Goal: Task Accomplishment & Management: Complete application form

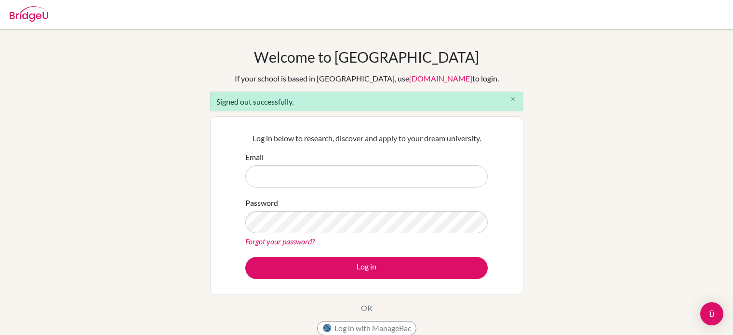
type input "[EMAIL_ADDRESS][DOMAIN_NAME]"
drag, startPoint x: 0, startPoint y: 0, endPoint x: 343, endPoint y: 181, distance: 387.3
click at [343, 181] on input "[EMAIL_ADDRESS][DOMAIN_NAME]" at bounding box center [366, 176] width 242 height 22
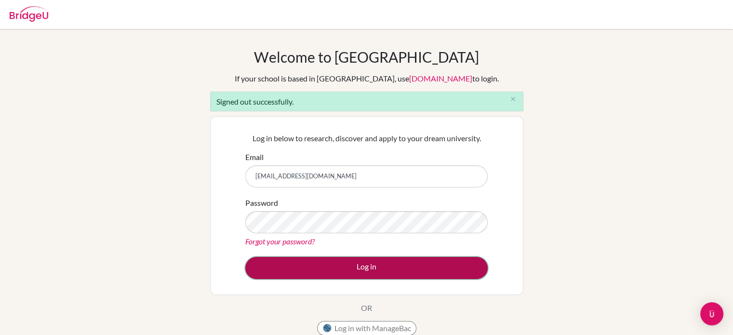
click at [360, 274] on button "Log in" at bounding box center [366, 268] width 242 height 22
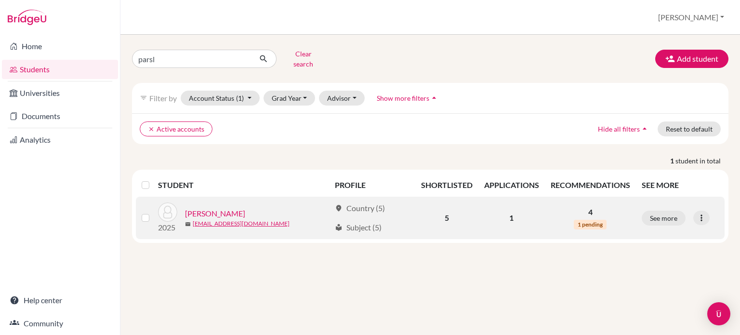
click at [235, 208] on link "Parsley, Michaela" at bounding box center [215, 214] width 60 height 12
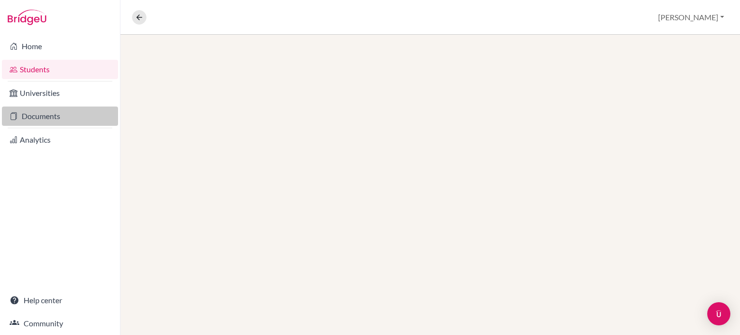
click at [67, 117] on link "Documents" at bounding box center [60, 115] width 116 height 19
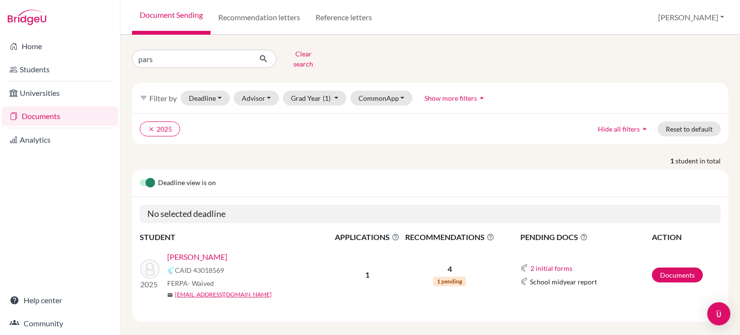
click at [214, 251] on link "Parsley, Michaela" at bounding box center [197, 257] width 60 height 12
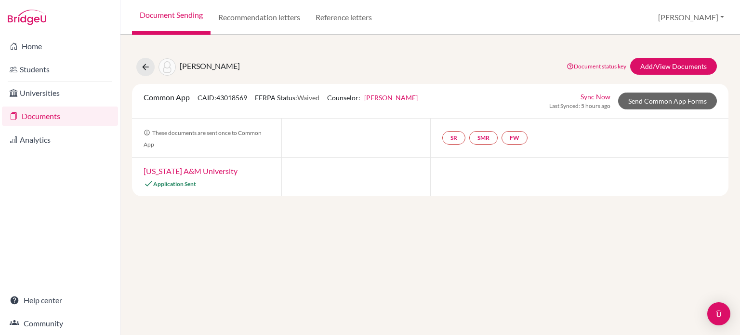
click at [382, 95] on link "Paul Dobson" at bounding box center [390, 97] width 53 height 8
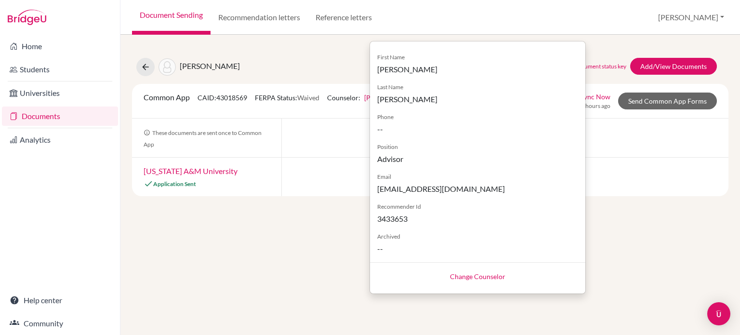
click at [470, 276] on link "Change Counselor" at bounding box center [477, 276] width 55 height 8
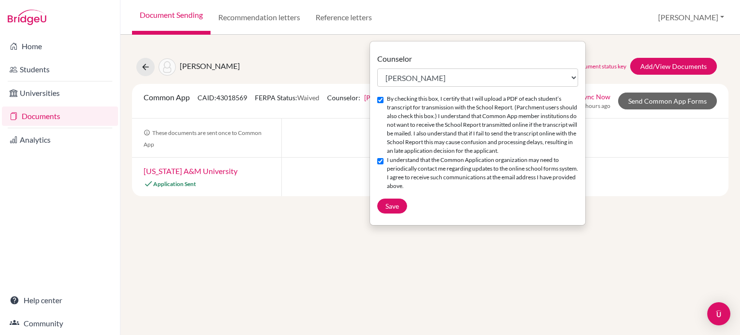
click at [448, 87] on div "Counselor Select counselor Calvin Chuah Paul Dobson Jens Hieber Anne Jones Eliz…" at bounding box center [477, 133] width 215 height 160
click at [437, 75] on select "Select counselor Calvin Chuah Paul Dobson Jens Hieber Anne Jones Elizabeth Muvu…" at bounding box center [477, 77] width 201 height 18
select select "452572"
click at [377, 68] on select "Select counselor Calvin Chuah Paul Dobson Jens Hieber Anne Jones Elizabeth Muvu…" at bounding box center [477, 77] width 201 height 18
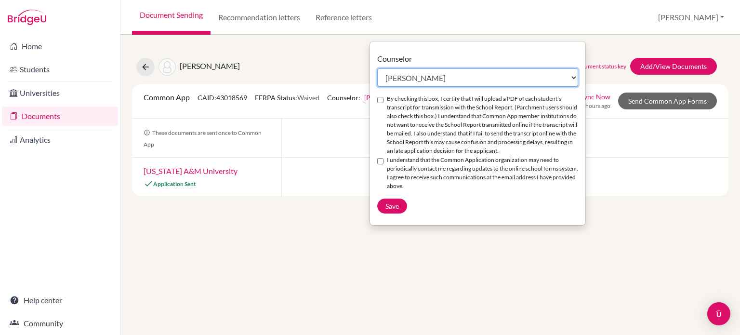
checkbox input "false"
click at [380, 105] on div "By checking this box, I certify that I will upload a PDF of each student’s tran…" at bounding box center [477, 124] width 201 height 61
click at [380, 99] on input "By checking this box, I certify that I will upload a PDF of each student’s tran…" at bounding box center [380, 100] width 6 height 6
checkbox input "true"
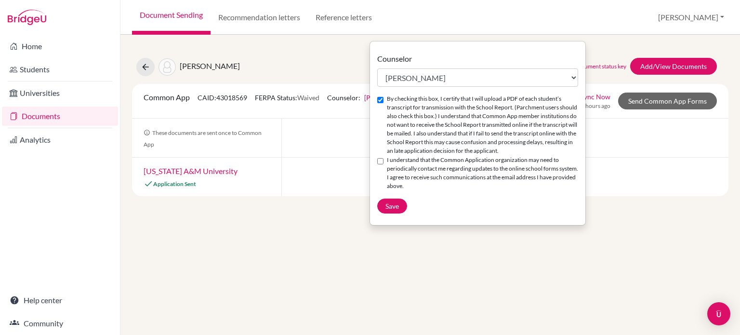
click at [383, 164] on input "I understand that the Common Application organization may need to periodically …" at bounding box center [380, 161] width 6 height 6
checkbox input "true"
click at [393, 210] on span "Save" at bounding box center [391, 206] width 13 height 8
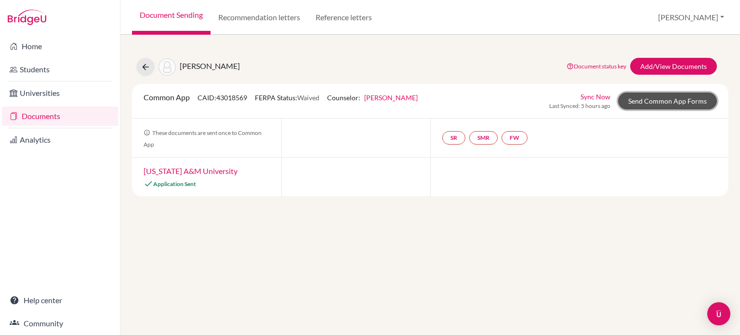
click at [664, 98] on link "Send Common App Forms" at bounding box center [667, 101] width 99 height 17
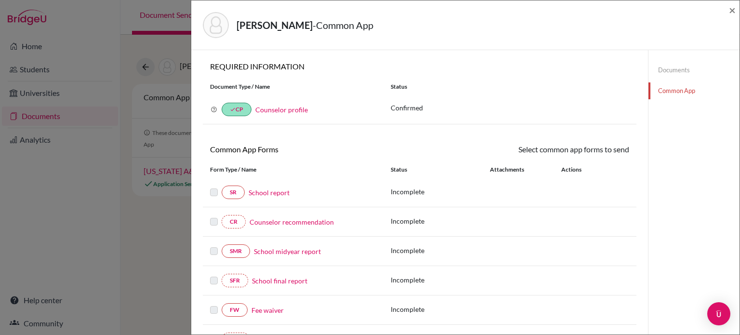
click at [296, 106] on link "Counselor profile" at bounding box center [281, 110] width 53 height 8
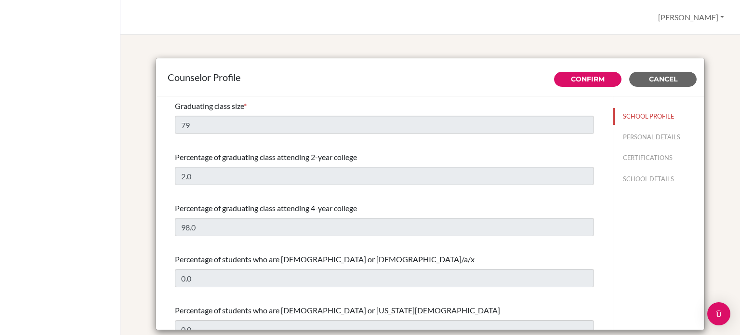
select select "0"
select select "332534"
click at [613, 134] on button "PERSONAL DETAILS" at bounding box center [658, 137] width 91 height 17
type input "[PERSON_NAME]"
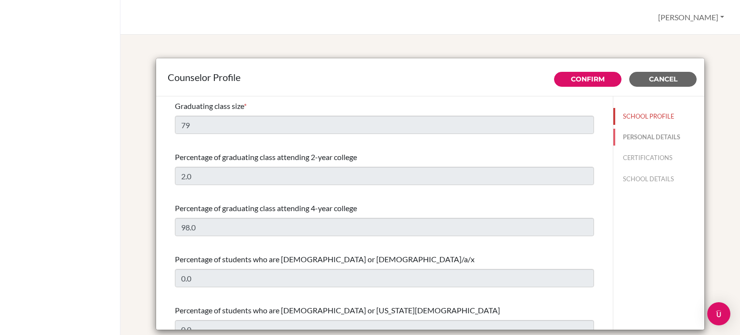
type input "Advisor"
type input "60.1118660690"
type input "[EMAIL_ADDRESS][DOMAIN_NAME]"
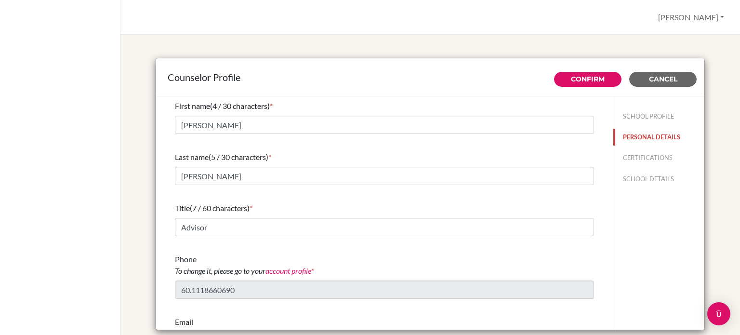
scroll to position [35, 0]
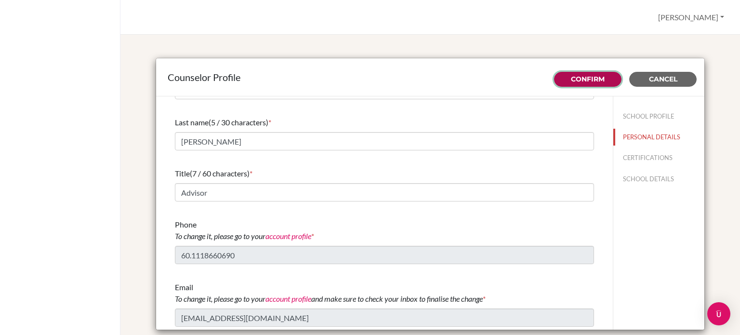
click at [581, 81] on link "Confirm" at bounding box center [588, 79] width 34 height 9
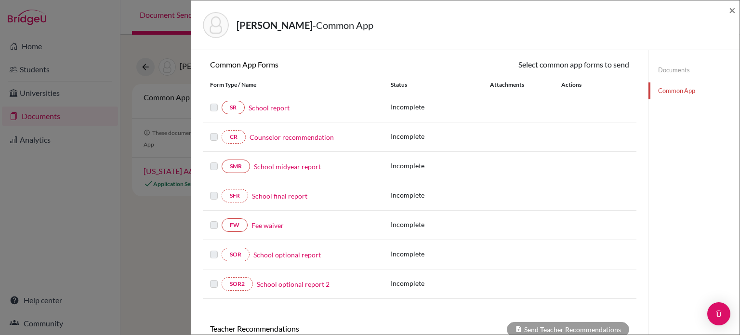
scroll to position [97, 0]
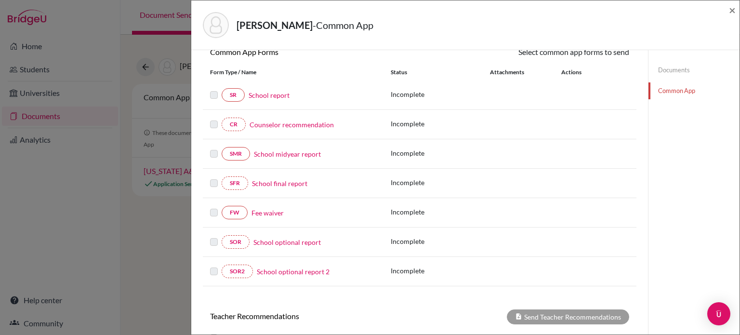
click at [279, 185] on link "School final report" at bounding box center [279, 183] width 55 height 10
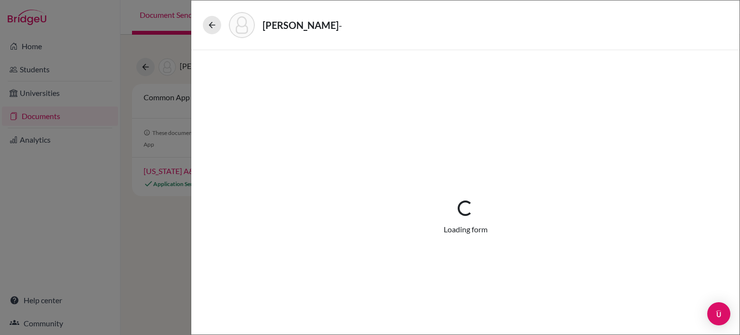
select select "5"
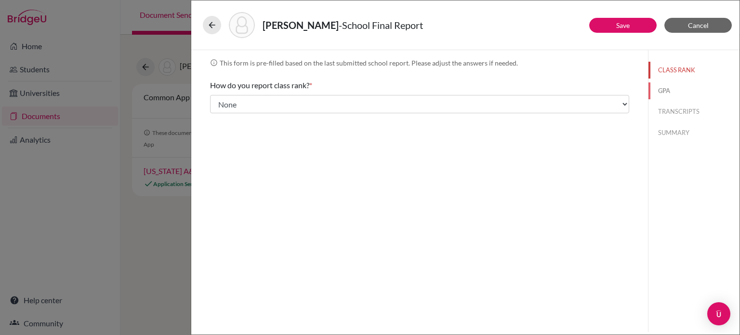
click at [662, 95] on button "GPA" at bounding box center [694, 90] width 91 height 17
type input "3.8822"
type input "4.00"
select select "4"
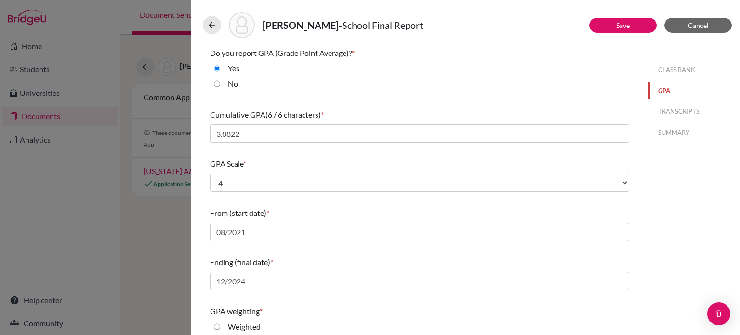
scroll to position [7, 0]
click at [689, 117] on button "TRANSCRIPTS" at bounding box center [694, 111] width 91 height 17
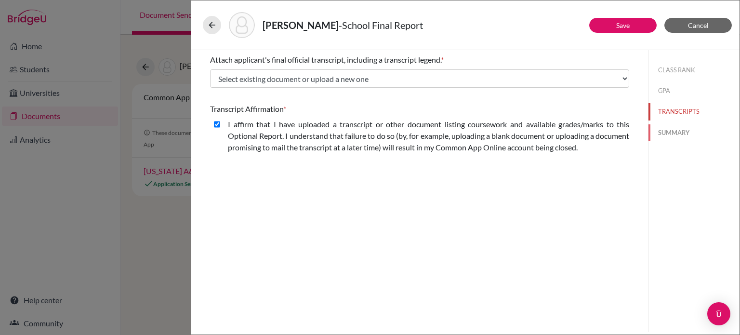
click at [691, 129] on button "SUMMARY" at bounding box center [694, 132] width 91 height 17
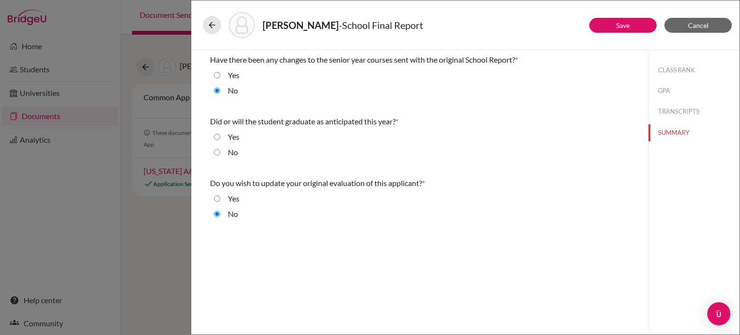
click at [216, 138] on input "Yes" at bounding box center [217, 137] width 6 height 12
radio input "true"
click at [686, 105] on button "TRANSCRIPTS" at bounding box center [694, 111] width 91 height 17
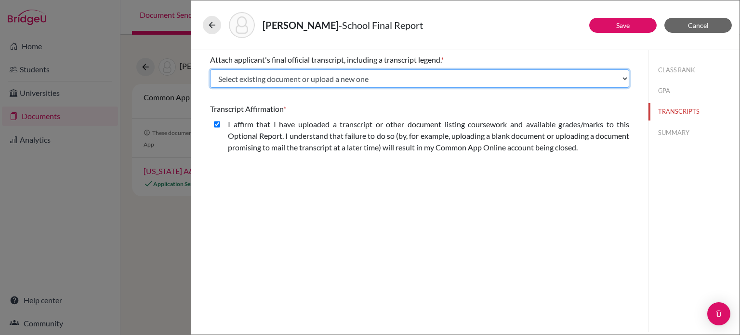
click at [309, 83] on select "Select existing document or upload a new one High School Transcript Mid Year Tr…" at bounding box center [419, 78] width 419 height 18
click at [210, 69] on select "Select existing document or upload a new one High School Transcript Mid Year Tr…" at bounding box center [419, 78] width 419 height 18
click at [410, 82] on select "Select existing document or upload a new one High School Transcript Mid Year Tr…" at bounding box center [419, 78] width 419 height 18
select select "Upload New File"
click at [210, 69] on select "Select existing document or upload a new one High School Transcript Mid Year Tr…" at bounding box center [419, 78] width 419 height 18
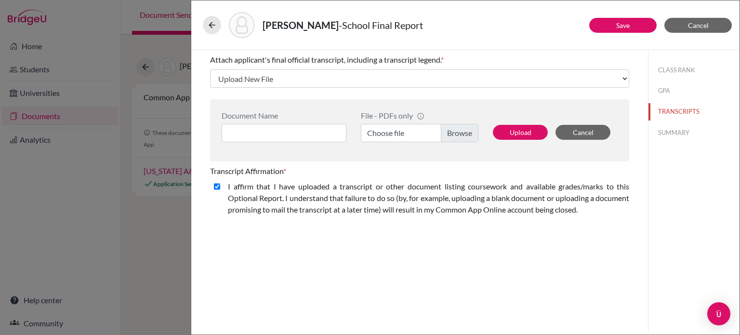
click at [405, 133] on label "Choose file" at bounding box center [420, 133] width 118 height 18
click at [405, 133] on input "Choose file" at bounding box center [420, 133] width 118 height 18
click at [455, 134] on label "Choose file" at bounding box center [420, 133] width 118 height 18
click at [455, 134] on input "Choose file" at bounding box center [420, 133] width 118 height 18
click at [270, 135] on input at bounding box center [284, 133] width 125 height 18
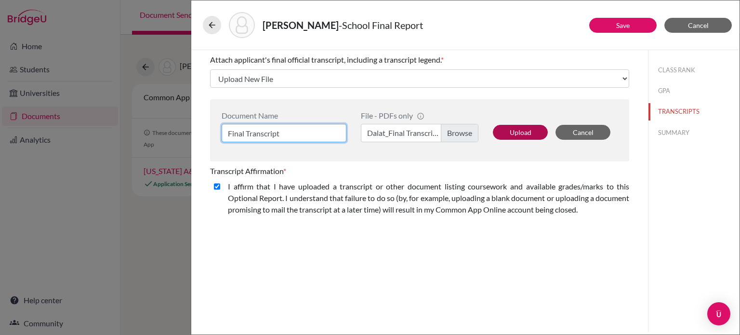
type input "Final Transcript"
click at [498, 135] on button "Upload" at bounding box center [520, 132] width 55 height 15
select select "659335"
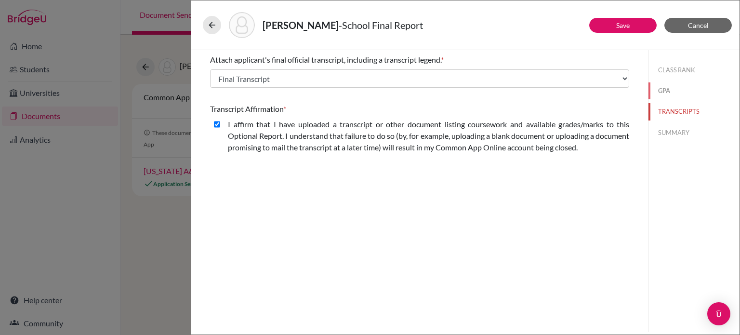
click at [670, 96] on button "GPA" at bounding box center [694, 90] width 91 height 17
select select "4"
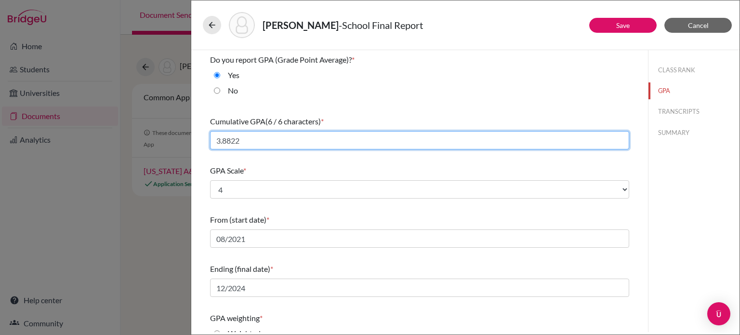
click at [268, 141] on input "3.8822" at bounding box center [419, 140] width 419 height 18
type input "3.8664"
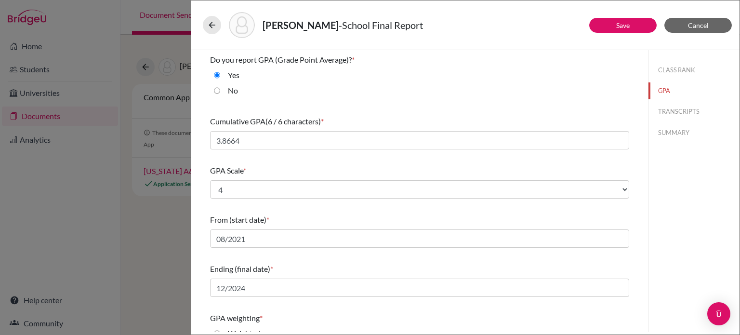
click at [638, 225] on div "Do you report GPA (Grade Point Average)? * Yes No Cumulative GPA (6 / 6 charact…" at bounding box center [419, 191] width 457 height 282
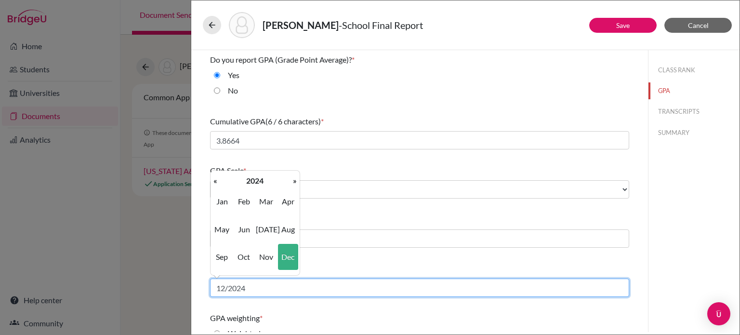
click at [505, 292] on input "12/2024" at bounding box center [419, 288] width 419 height 18
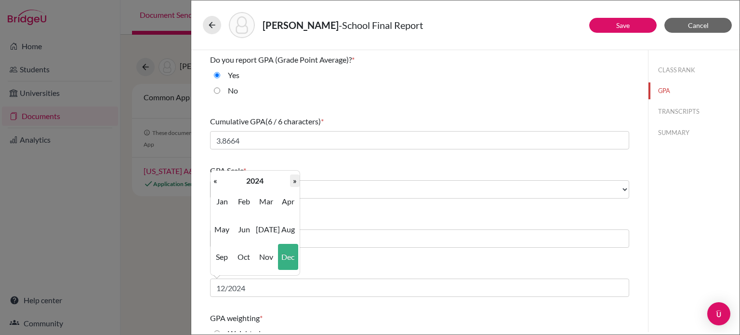
click at [295, 179] on th "»" at bounding box center [295, 180] width 10 height 13
click at [250, 235] on span "Jun" at bounding box center [244, 229] width 20 height 26
type input "06/2025"
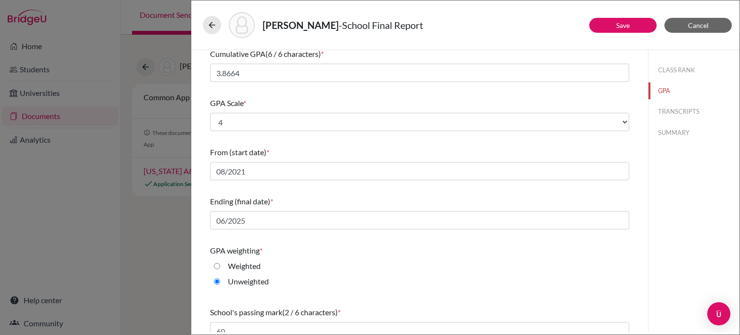
scroll to position [67, 0]
click at [675, 112] on button "TRANSCRIPTS" at bounding box center [694, 111] width 91 height 17
select select "659335"
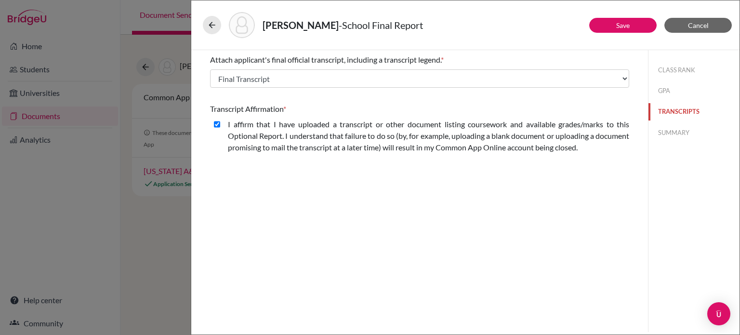
scroll to position [0, 0]
click at [678, 129] on button "SUMMARY" at bounding box center [694, 132] width 91 height 17
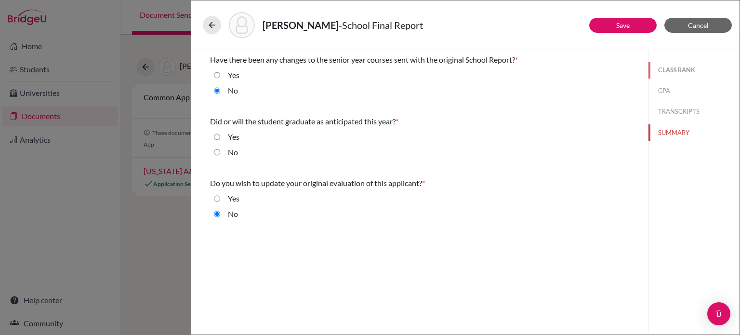
click at [684, 78] on button "CLASS RANK" at bounding box center [694, 70] width 91 height 17
select select "5"
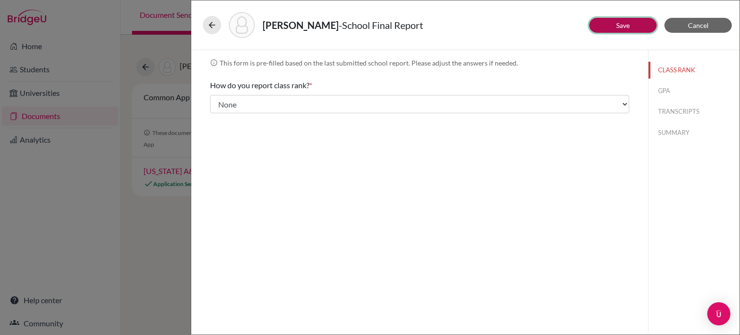
click at [634, 25] on button "Save" at bounding box center [622, 25] width 67 height 15
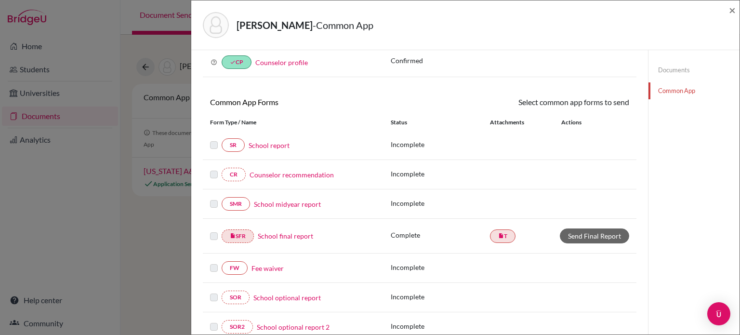
scroll to position [45, 0]
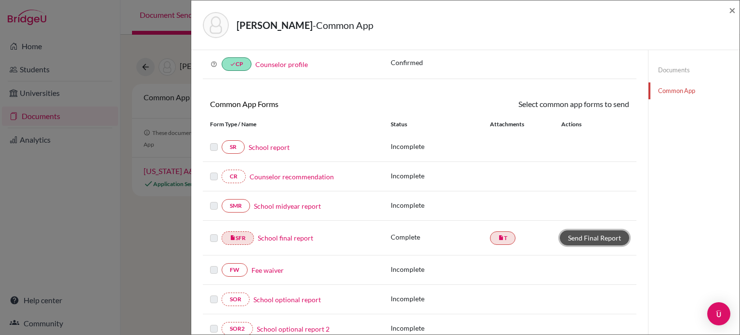
click at [592, 235] on link "Send Final Report" at bounding box center [594, 237] width 69 height 15
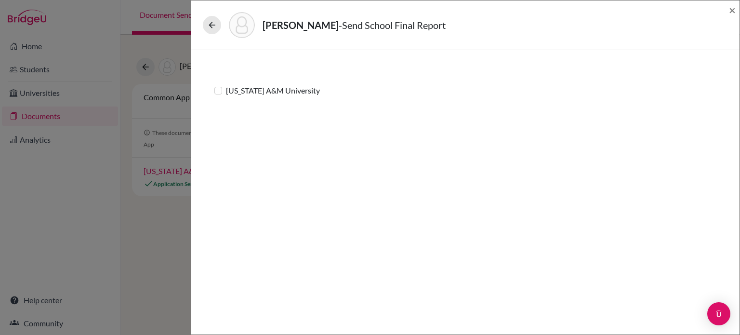
click at [218, 94] on div "Texas A&M University" at bounding box center [267, 91] width 106 height 12
click at [226, 91] on label "Texas A&M University" at bounding box center [273, 91] width 94 height 12
click at [0, 0] on input "Texas A&M University" at bounding box center [0, 0] width 0 height 0
click at [705, 25] on link "Send" at bounding box center [701, 25] width 40 height 15
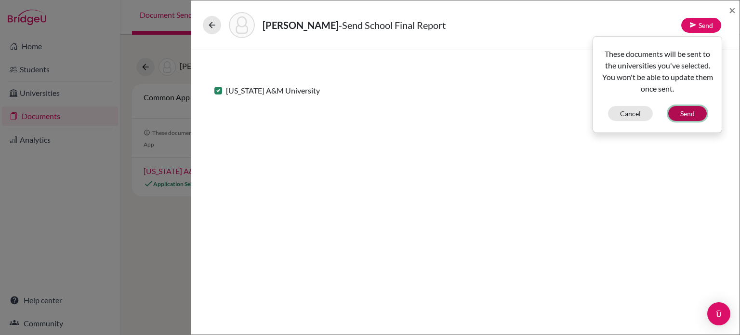
click at [690, 109] on button "Send" at bounding box center [687, 113] width 39 height 15
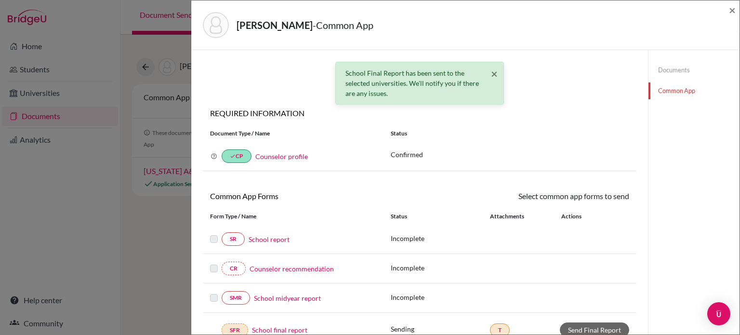
scroll to position [179, 0]
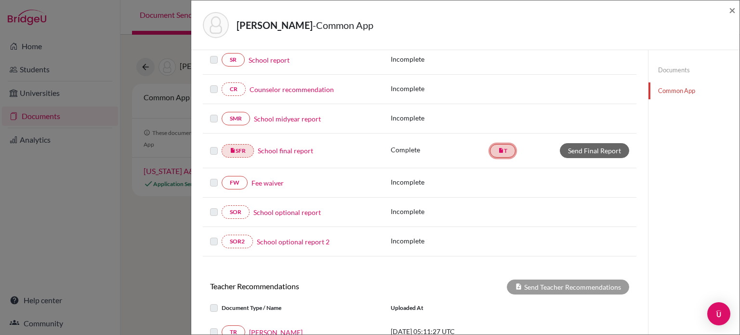
click at [506, 147] on link "insert_drive_file T" at bounding box center [503, 150] width 26 height 13
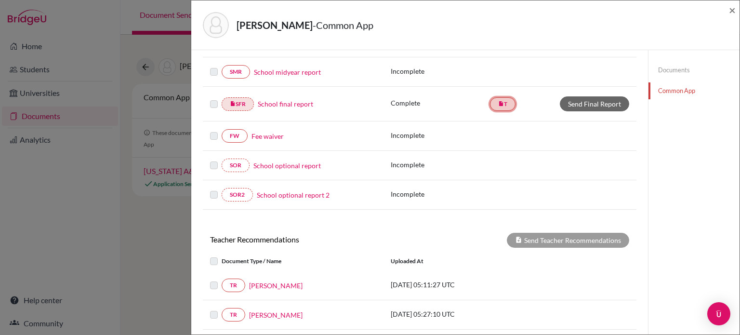
scroll to position [133, 0]
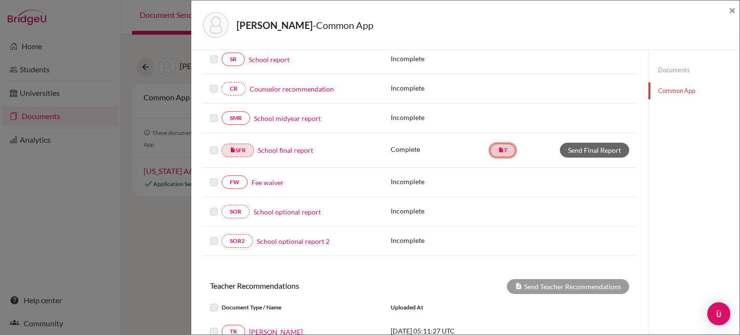
click at [506, 147] on link "insert_drive_file T" at bounding box center [503, 150] width 26 height 13
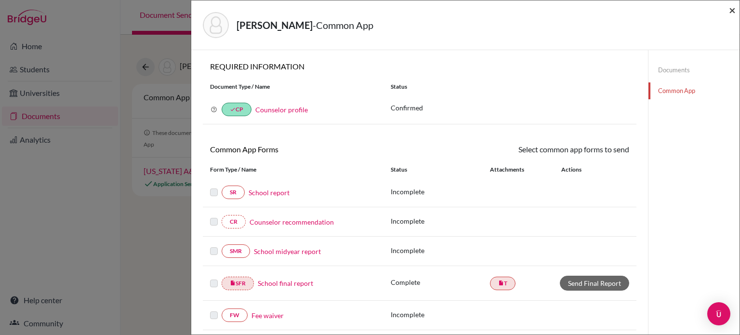
click at [732, 13] on span "×" at bounding box center [732, 10] width 7 height 14
